Goal: Task Accomplishment & Management: Use online tool/utility

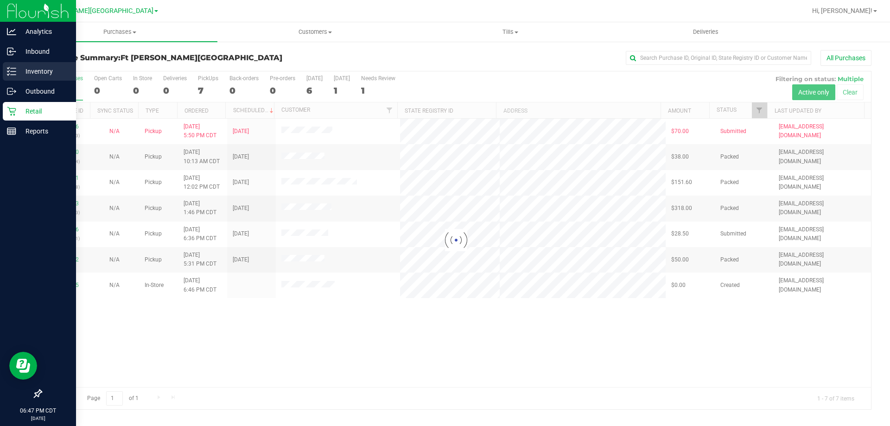
click at [26, 69] on p "Inventory" at bounding box center [44, 71] width 56 height 11
drag, startPoint x: 26, startPoint y: 69, endPoint x: 32, endPoint y: 68, distance: 6.3
click at [26, 69] on p "Inventory" at bounding box center [44, 71] width 56 height 11
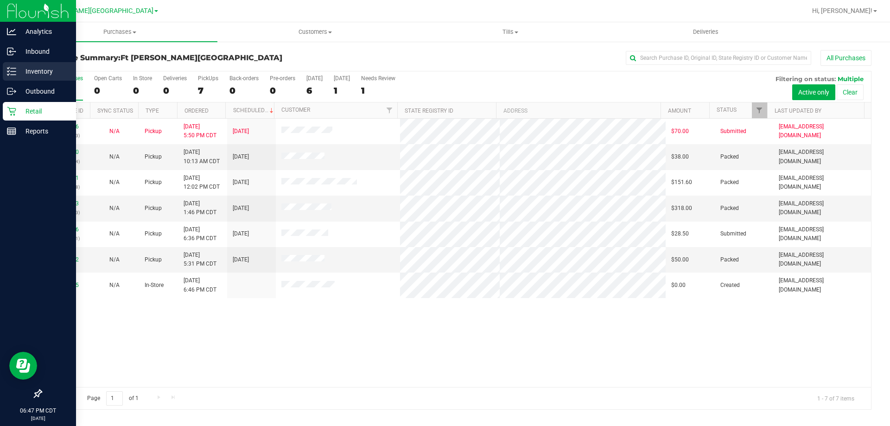
click at [7, 70] on div "Inventory" at bounding box center [39, 71] width 73 height 19
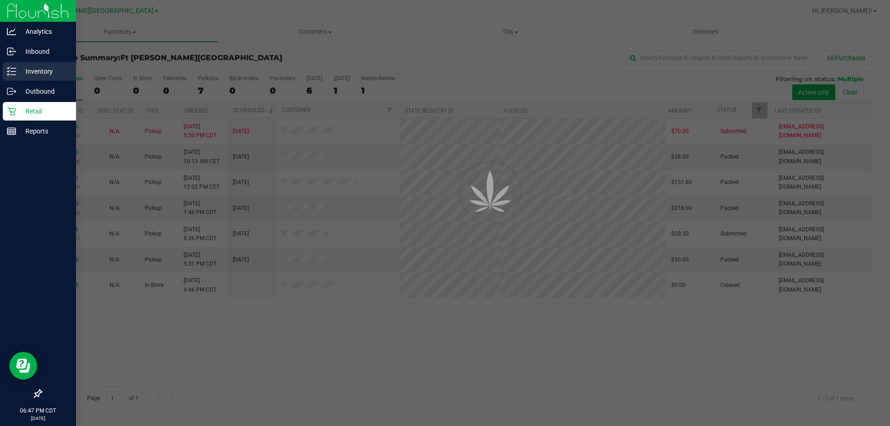
click at [7, 70] on icon at bounding box center [11, 71] width 9 height 9
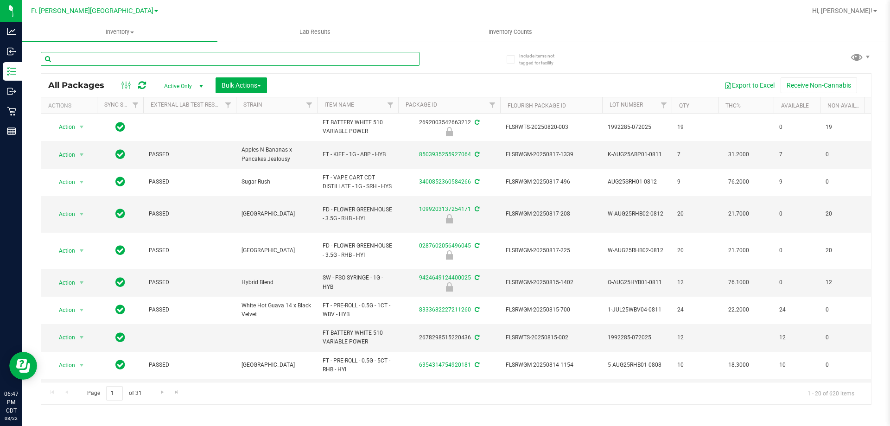
click at [129, 57] on input "text" at bounding box center [230, 59] width 379 height 14
paste input "W-AUG25GRZ01-0809"
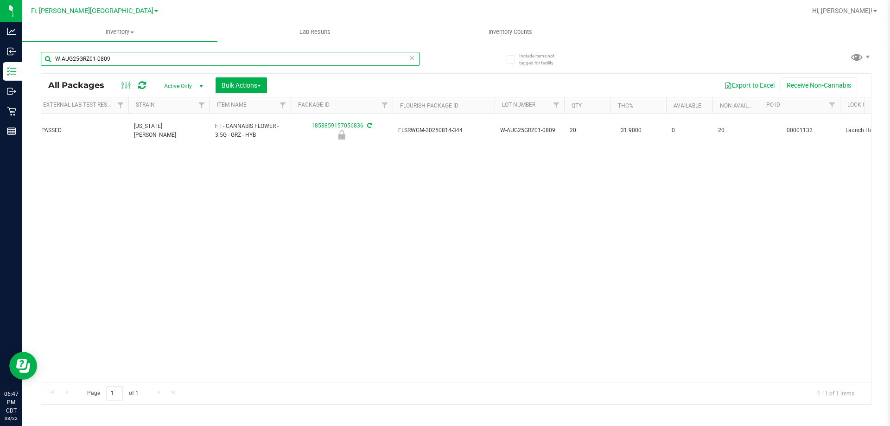
scroll to position [0, 110]
type input "W-AUG25GRZ01-0809"
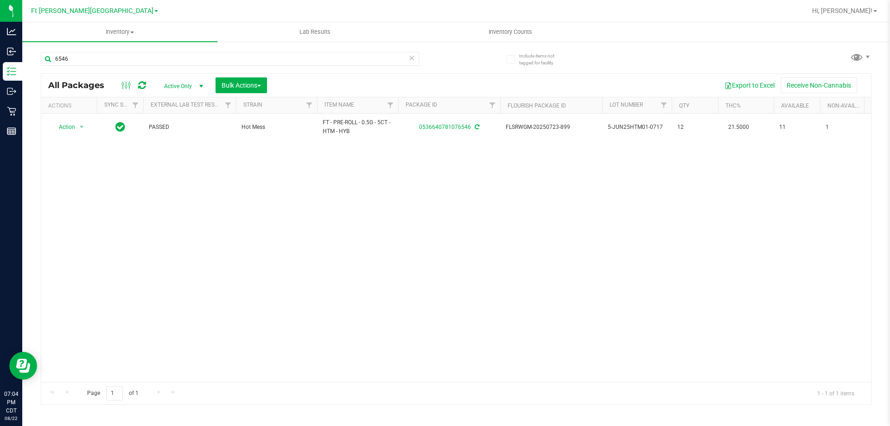
drag, startPoint x: 98, startPoint y: 57, endPoint x: 23, endPoint y: 57, distance: 74.6
click at [24, 57] on div "Include items not tagged for facility 6546 All Packages Active Only Active Only…" at bounding box center [455, 182] width 867 height 283
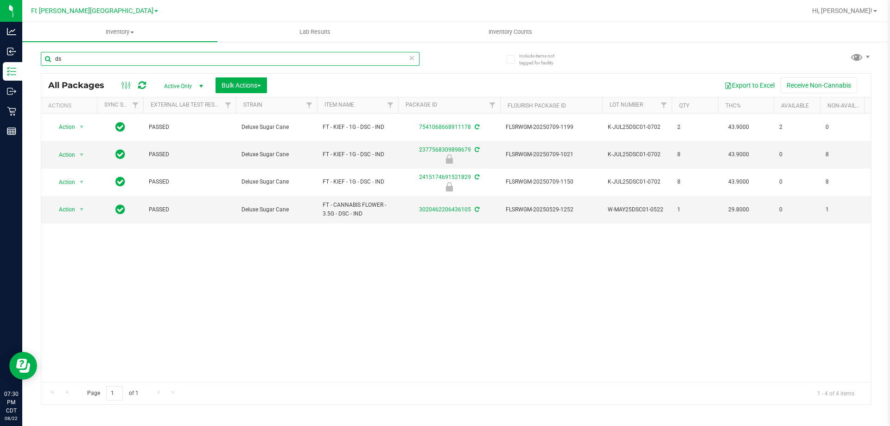
type input "d"
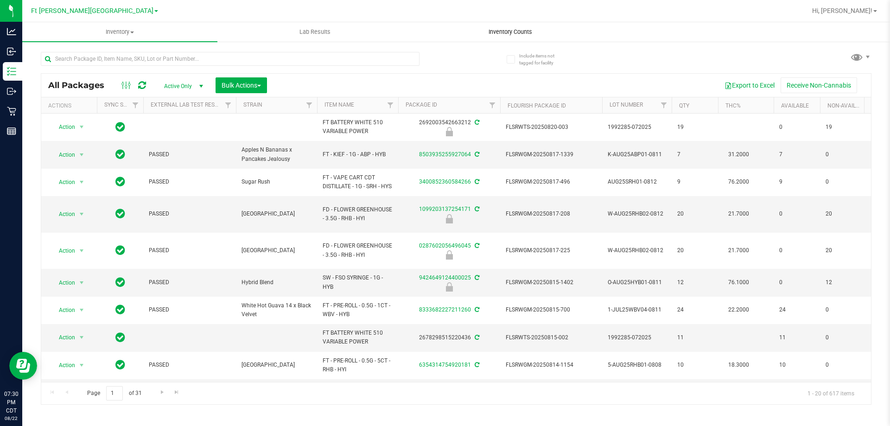
click at [520, 34] on span "Inventory Counts" at bounding box center [510, 32] width 69 height 8
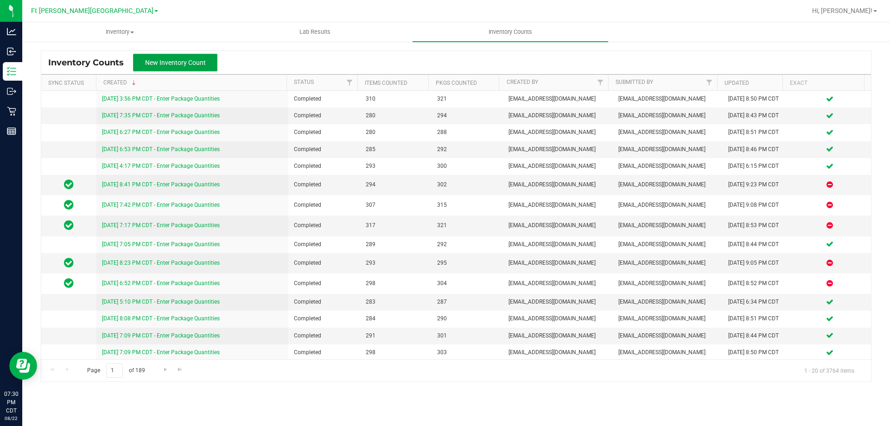
click at [208, 62] on button "New Inventory Count" at bounding box center [175, 63] width 84 height 18
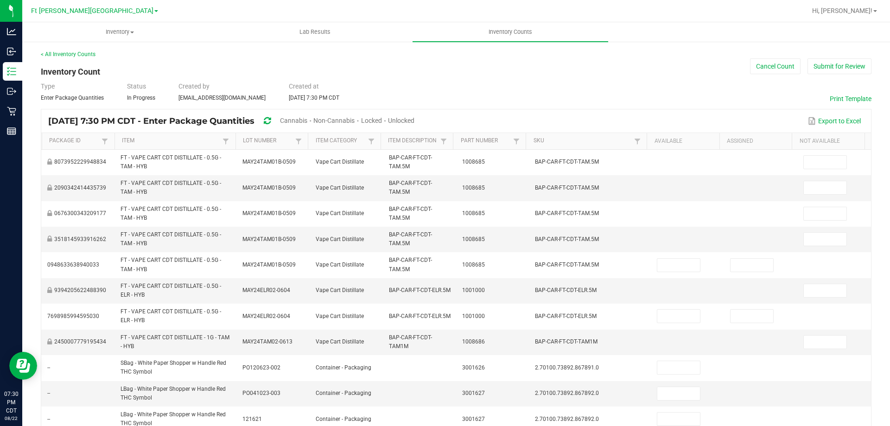
click at [307, 121] on span "Cannabis" at bounding box center [293, 120] width 27 height 7
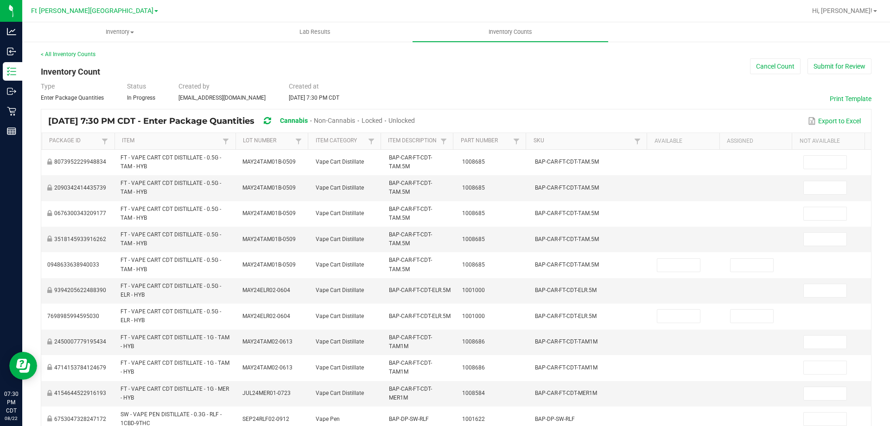
click at [415, 122] on span "Unlocked" at bounding box center [401, 120] width 26 height 7
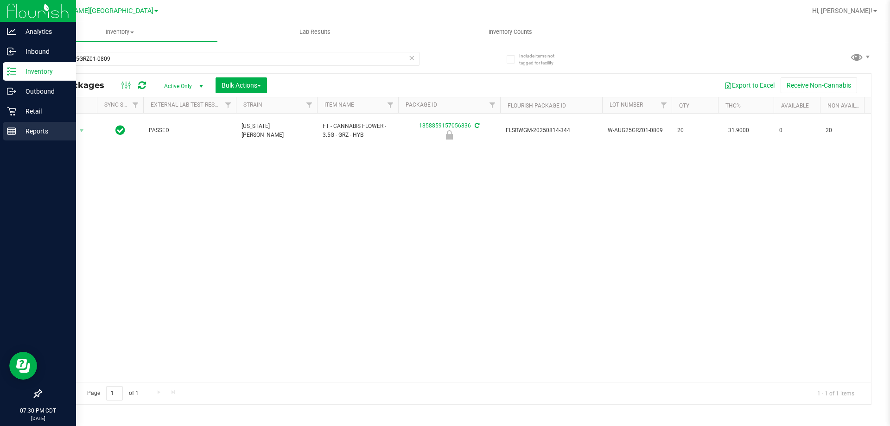
scroll to position [0, 110]
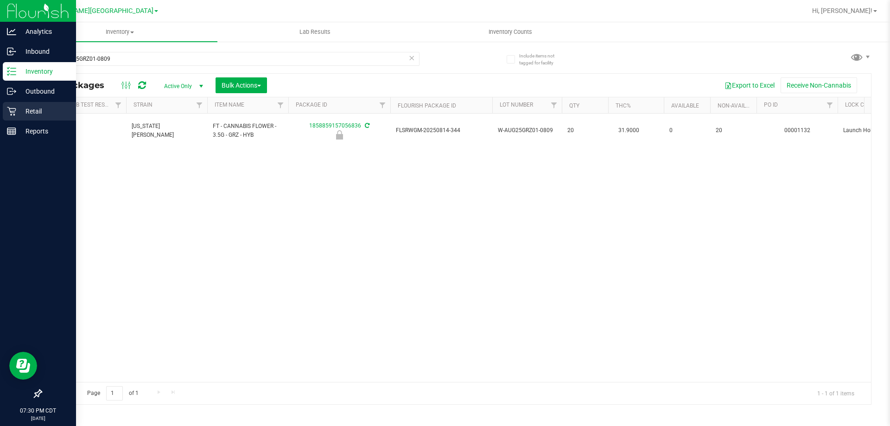
click at [24, 111] on p "Retail" at bounding box center [44, 111] width 56 height 11
